Goal: Transaction & Acquisition: Purchase product/service

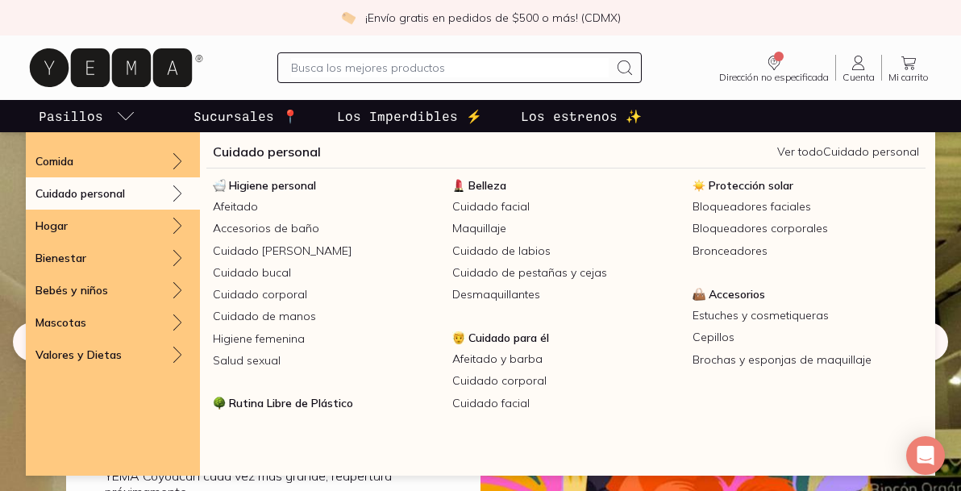
click at [157, 189] on div "Cuidado personal" at bounding box center [113, 193] width 174 height 32
click at [85, 197] on p "Cuidado personal" at bounding box center [79, 193] width 89 height 15
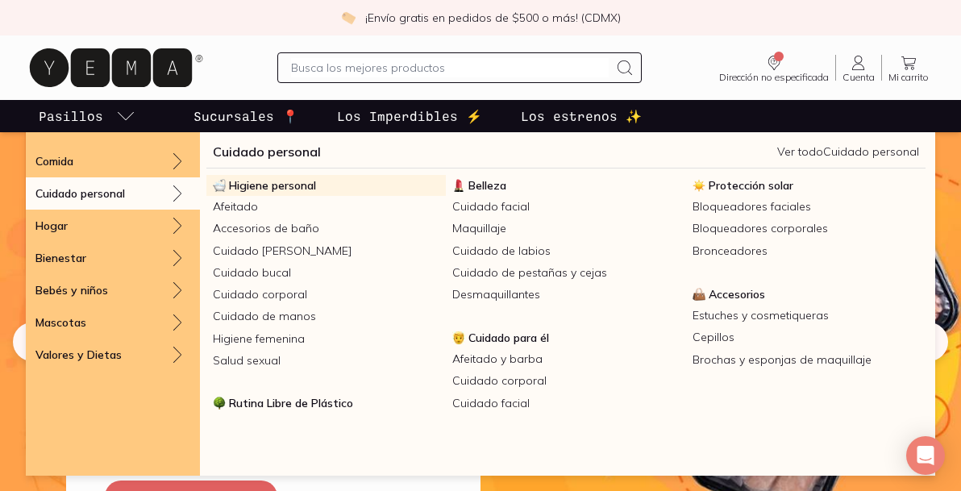
click at [256, 184] on span "Higiene personal" at bounding box center [272, 185] width 87 height 15
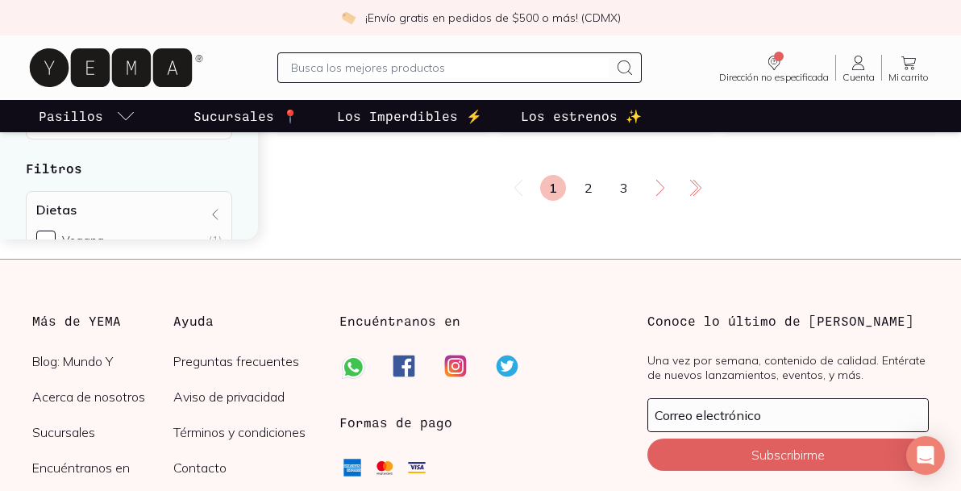
scroll to position [3055, 0]
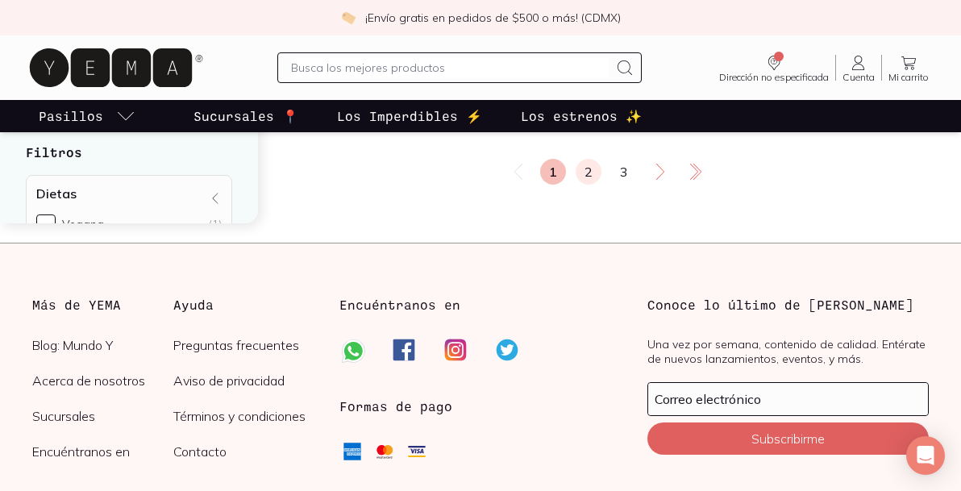
click at [580, 177] on link "2" at bounding box center [589, 172] width 26 height 26
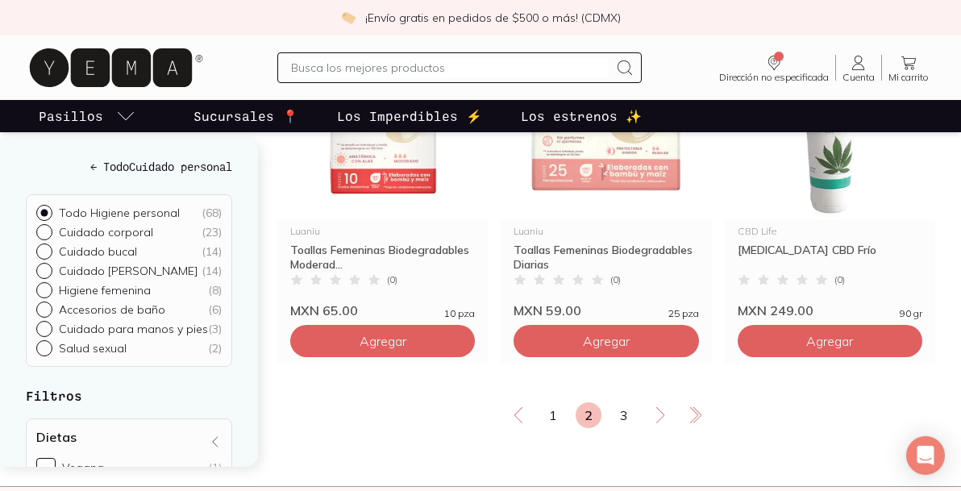
scroll to position [2821, 0]
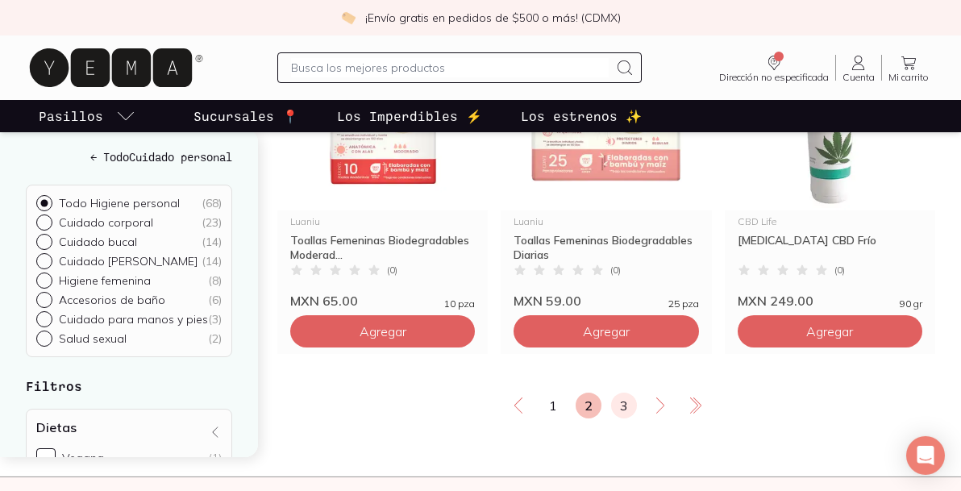
click at [615, 407] on link "3" at bounding box center [624, 406] width 26 height 26
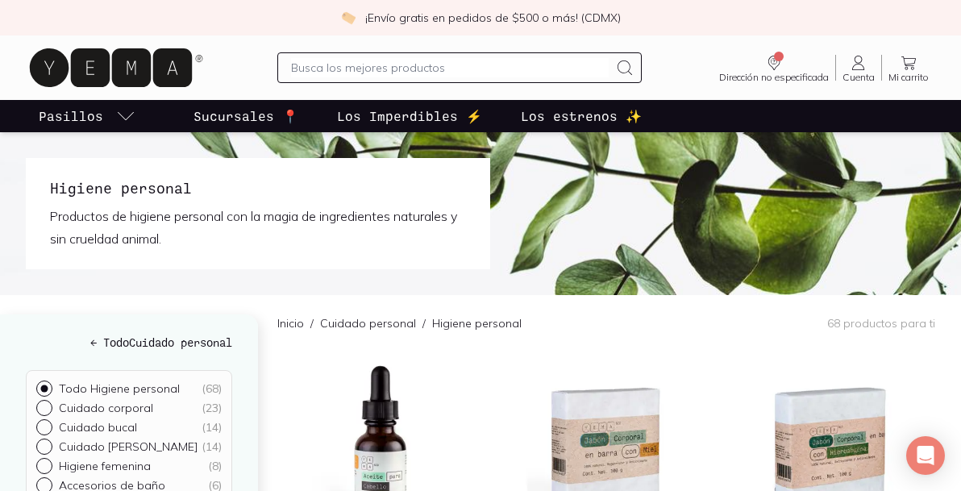
click at [450, 60] on input "text" at bounding box center [449, 67] width 317 height 19
type input "spra"
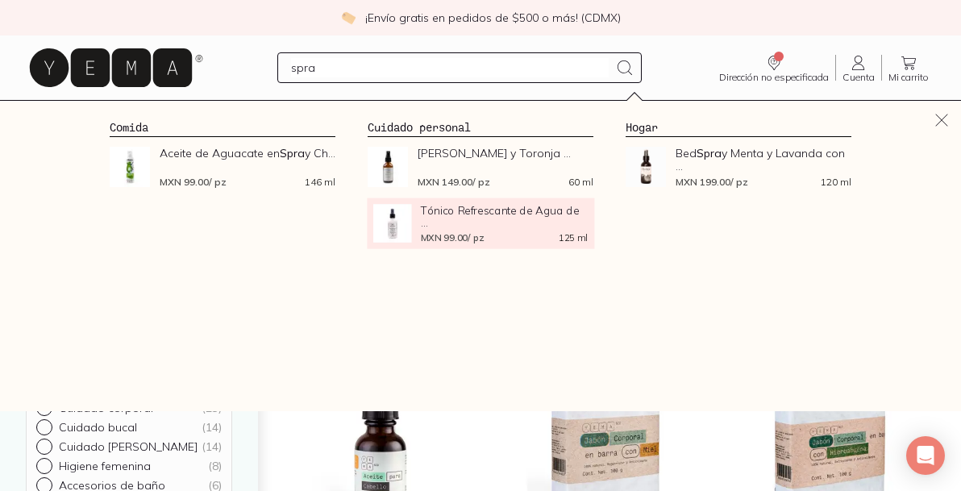
click at [452, 206] on span "Tónico Refrescante de Agua de ..." at bounding box center [504, 216] width 167 height 24
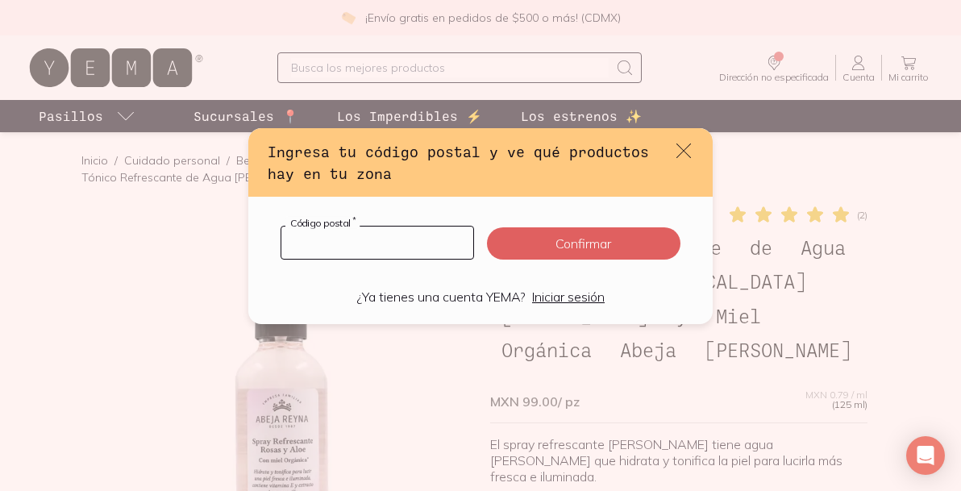
click at [397, 240] on input "default" at bounding box center [377, 242] width 192 height 32
type input "04320"
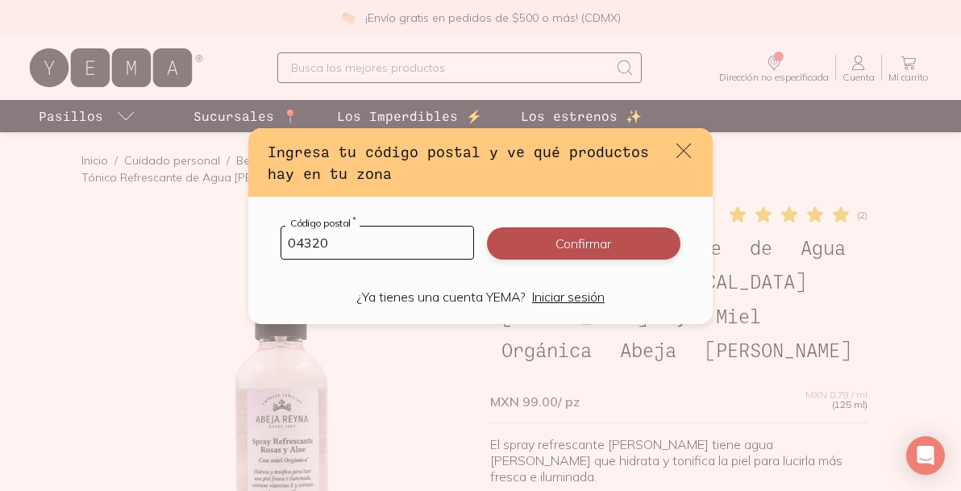
click at [569, 253] on button "Confirmar" at bounding box center [583, 243] width 193 height 32
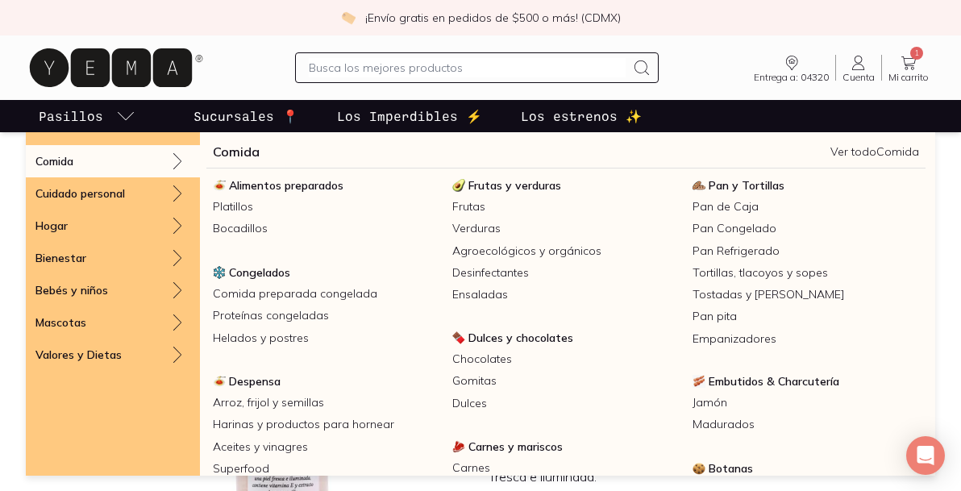
click at [228, 152] on link "Comida" at bounding box center [236, 151] width 47 height 19
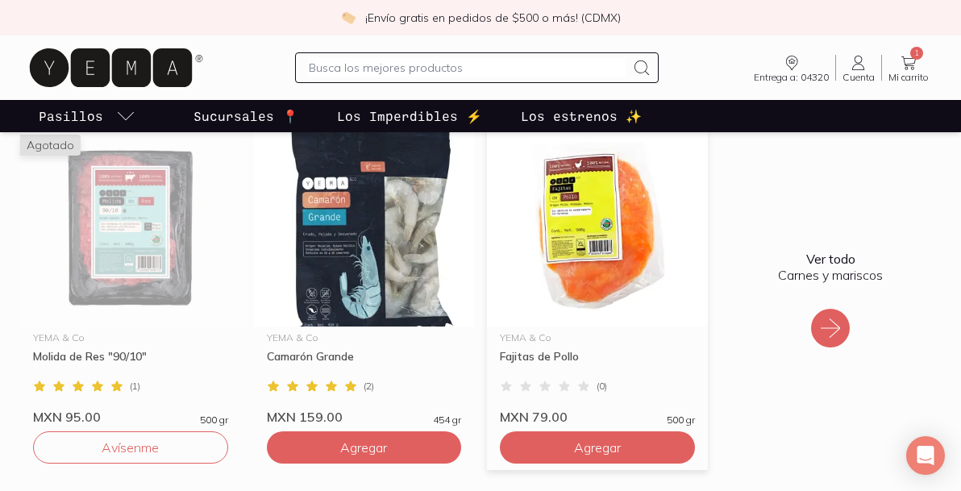
scroll to position [1702, 0]
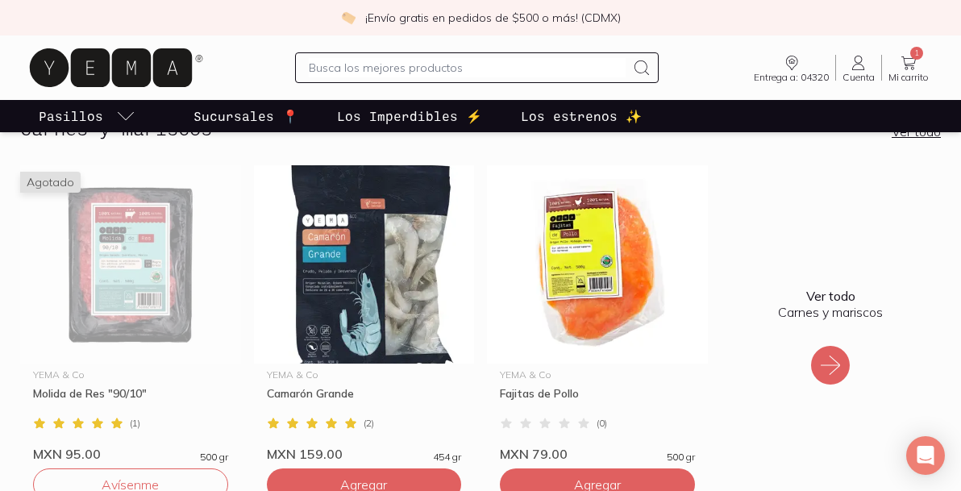
click at [834, 360] on icon at bounding box center [830, 365] width 26 height 26
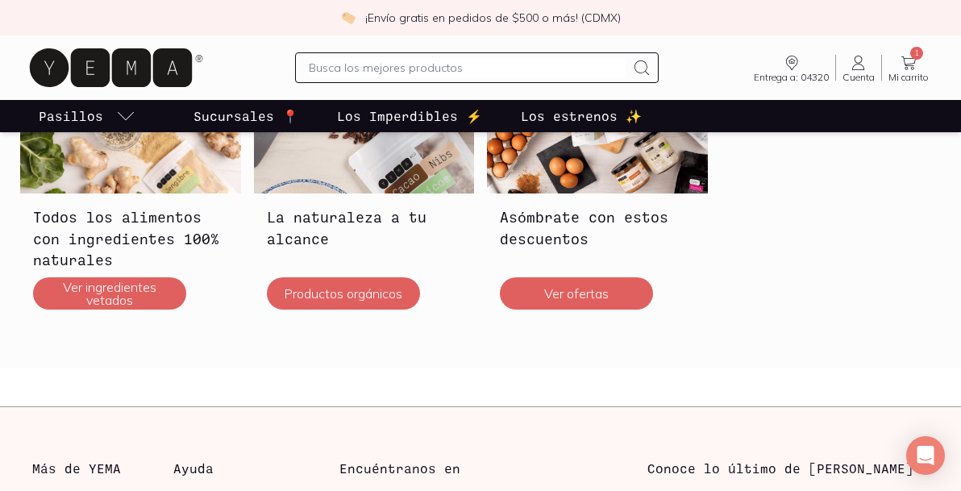
scroll to position [4410, 0]
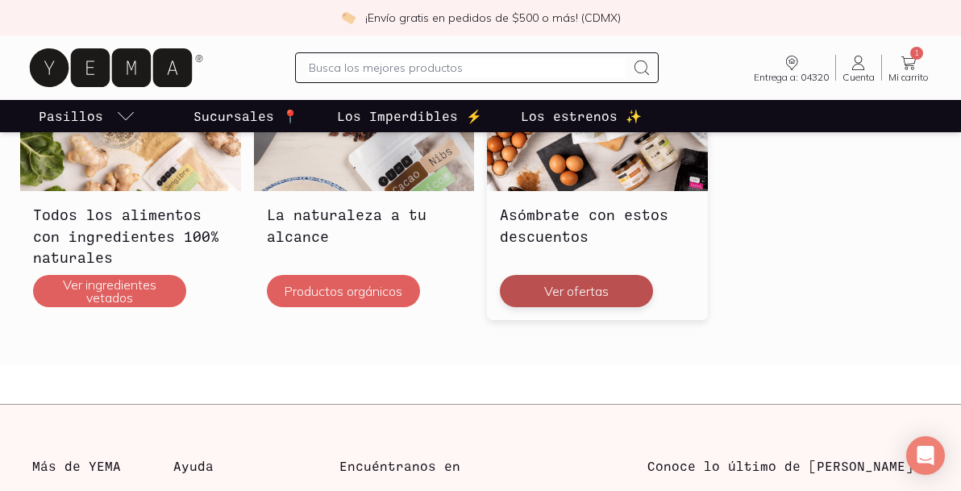
click at [600, 299] on button "Ver ofertas" at bounding box center [576, 291] width 153 height 32
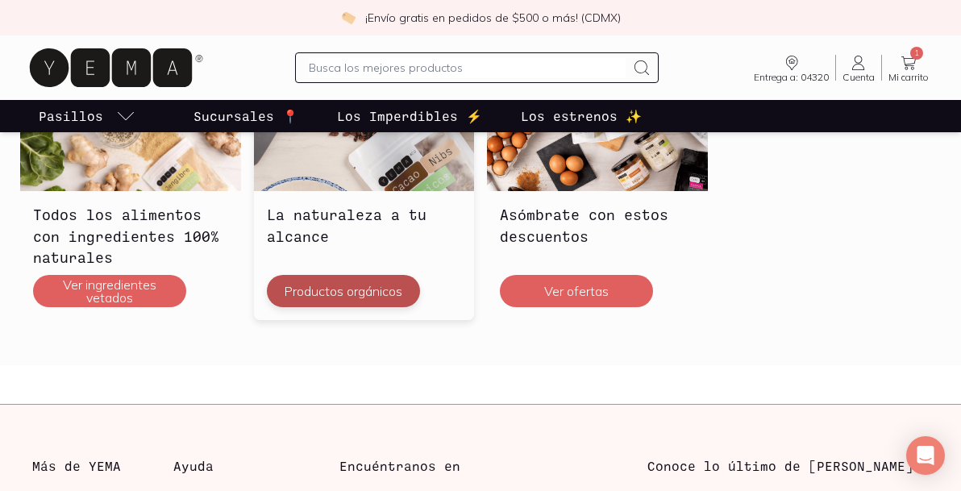
click at [384, 302] on button "Productos orgánicos" at bounding box center [343, 291] width 153 height 32
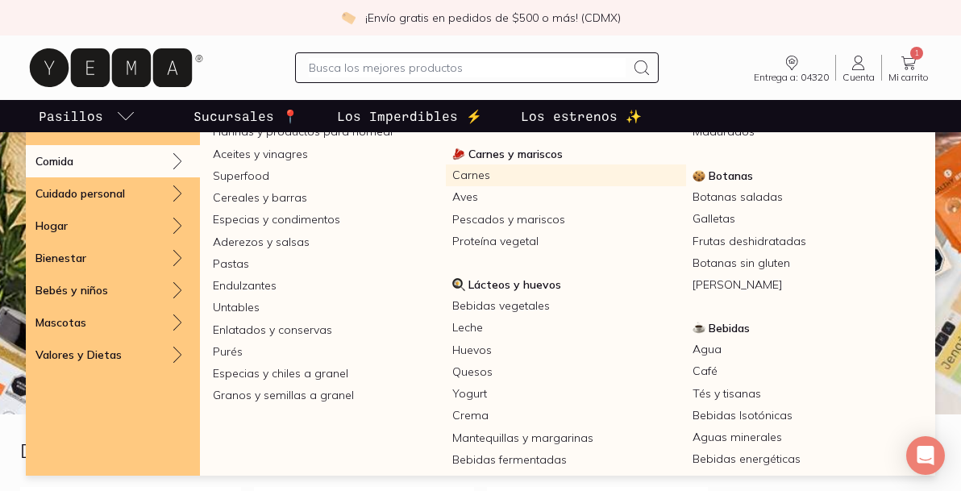
scroll to position [296, 0]
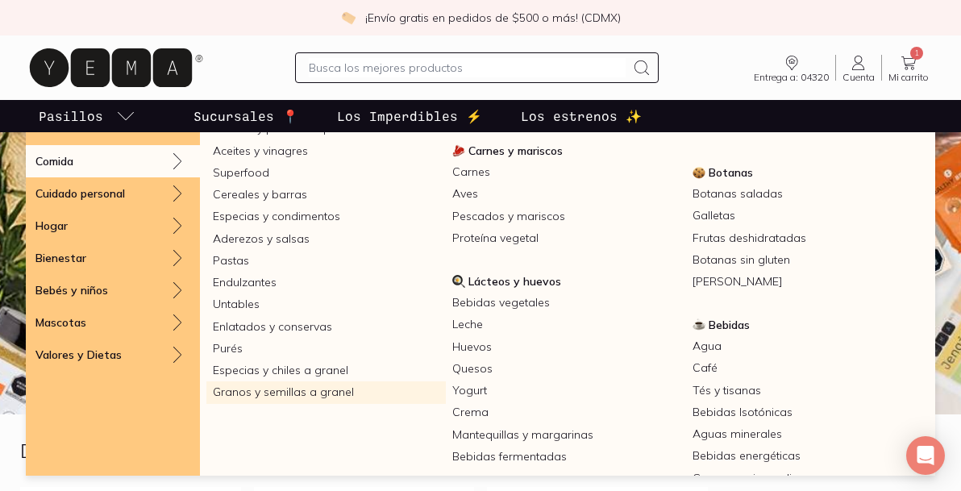
click at [334, 389] on link "Granos y semillas a granel" at bounding box center [325, 392] width 239 height 22
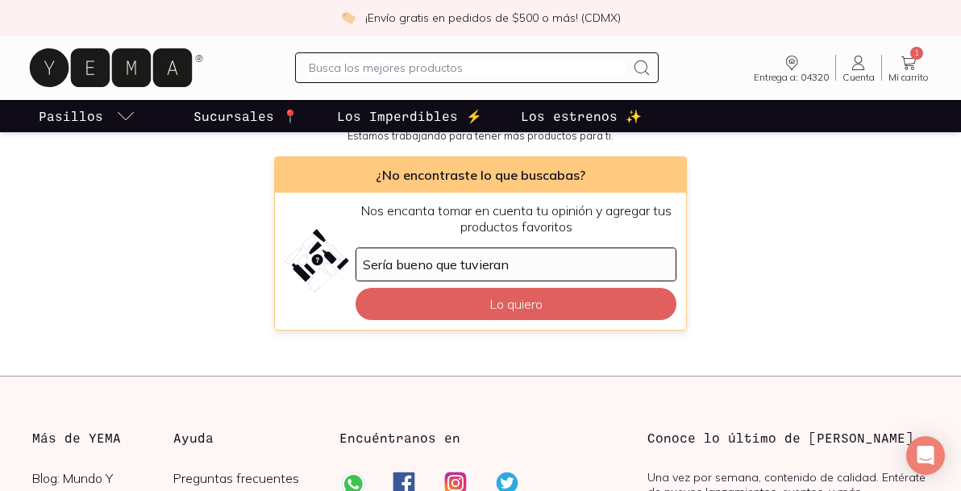
scroll to position [269, 0]
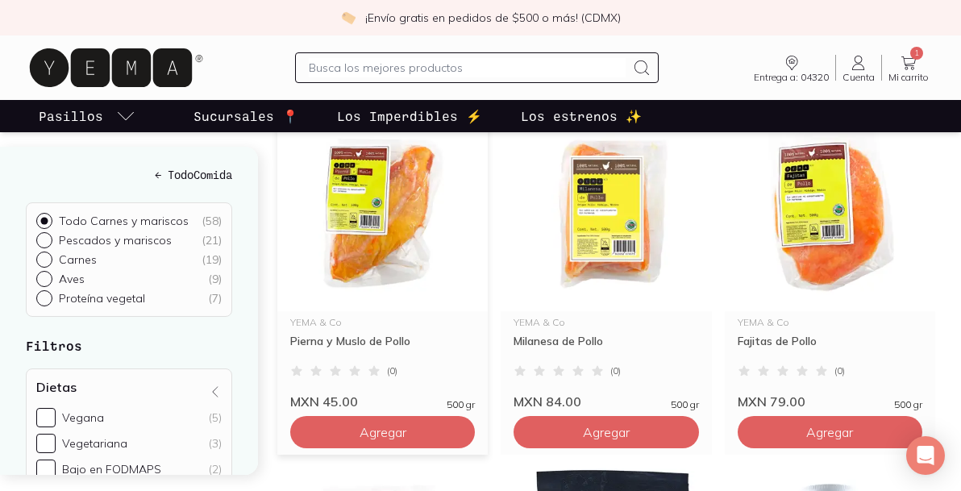
scroll to position [1312, 0]
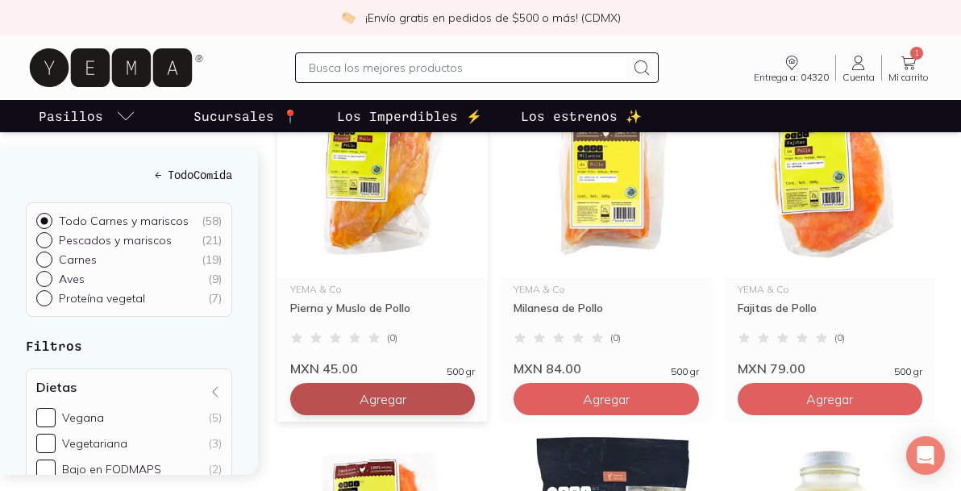
click at [412, 400] on button "Agregar" at bounding box center [382, 399] width 185 height 32
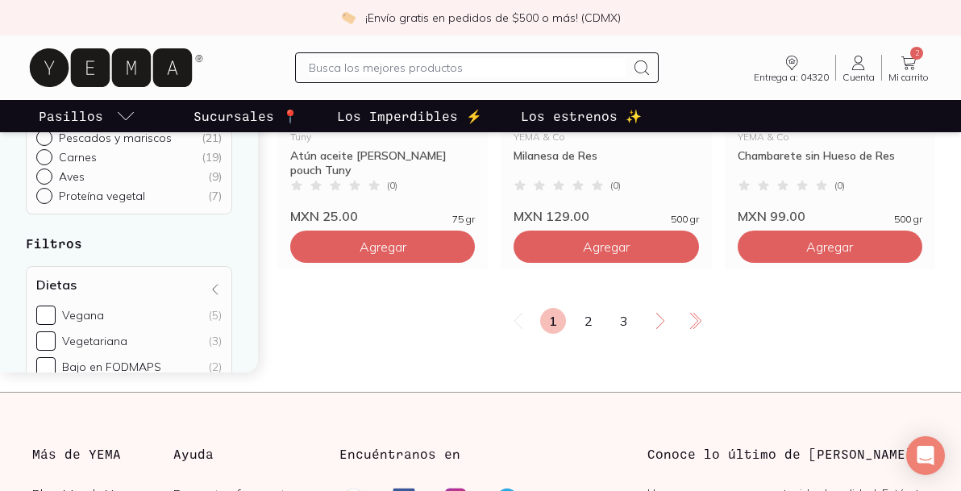
scroll to position [2884, 0]
click at [581, 331] on link "2" at bounding box center [589, 320] width 26 height 26
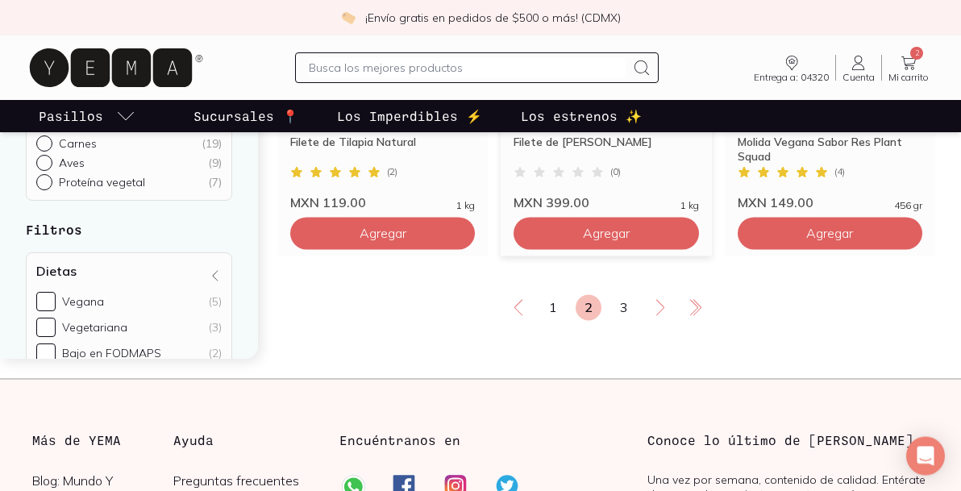
scroll to position [2898, 0]
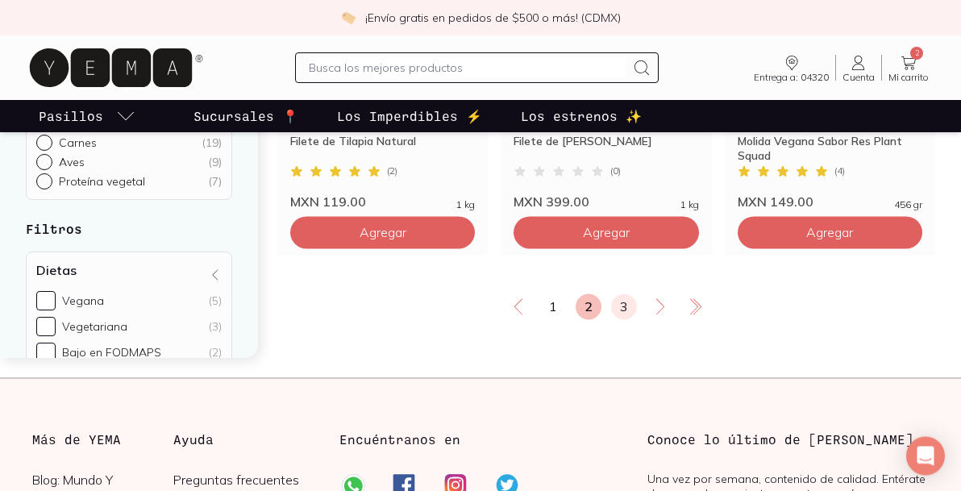
click at [617, 318] on link "3" at bounding box center [624, 306] width 26 height 26
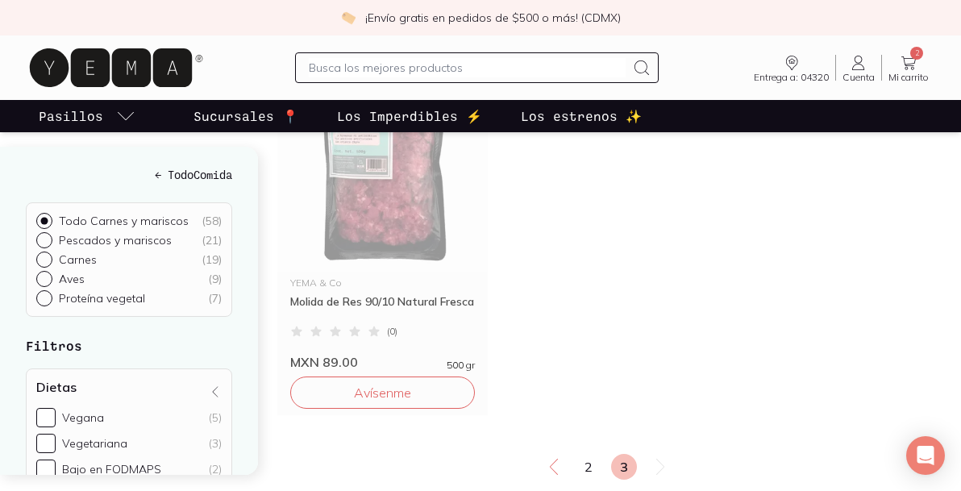
scroll to position [1332, 0]
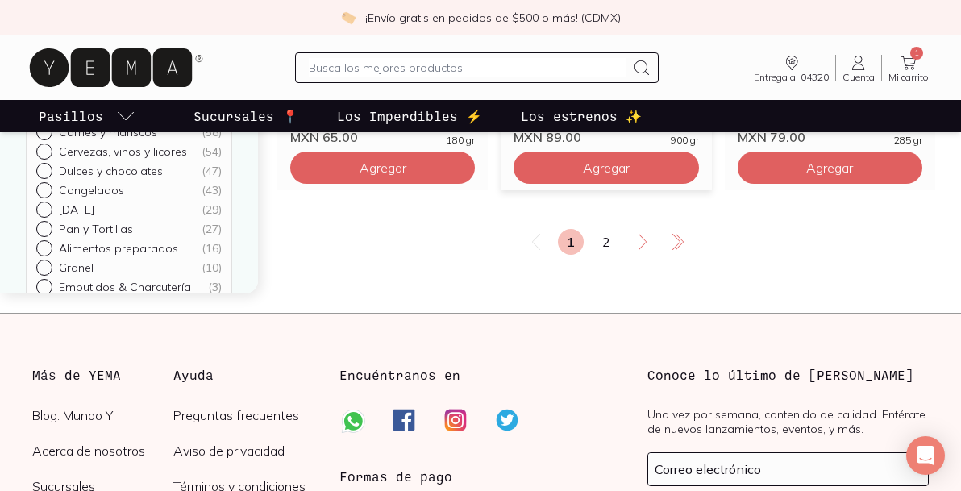
scroll to position [3041, 0]
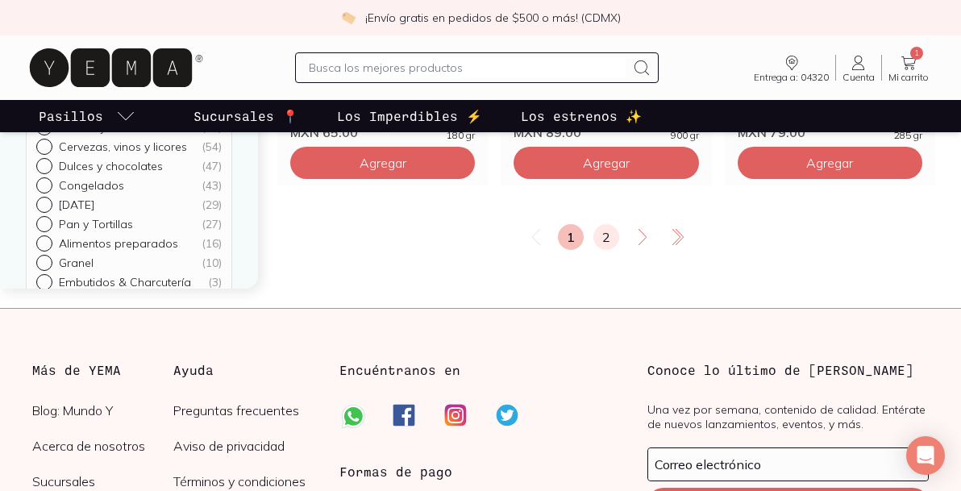
click at [600, 249] on link "2" at bounding box center [606, 237] width 26 height 26
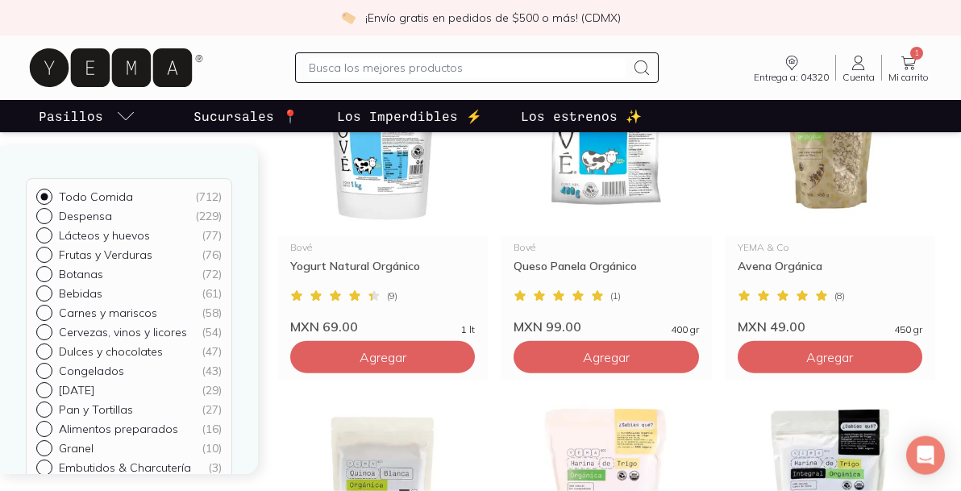
scroll to position [882, 0]
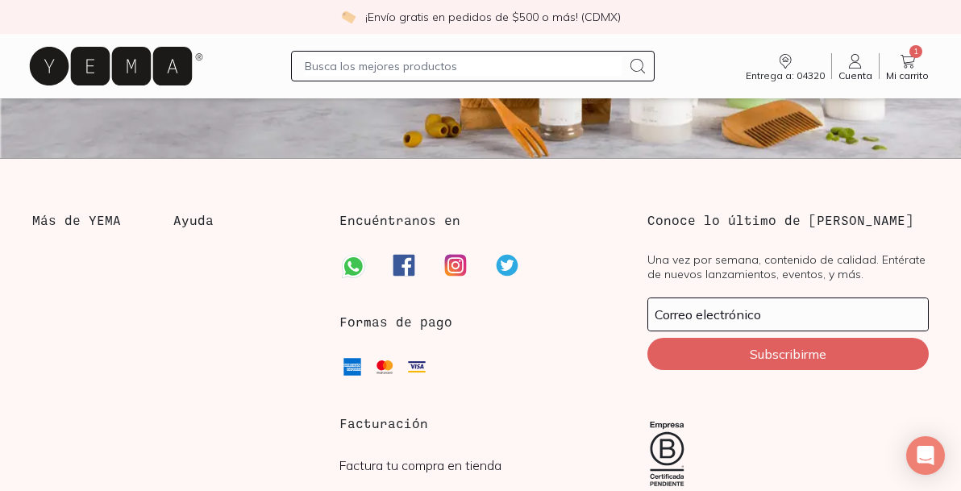
scroll to position [548, 0]
